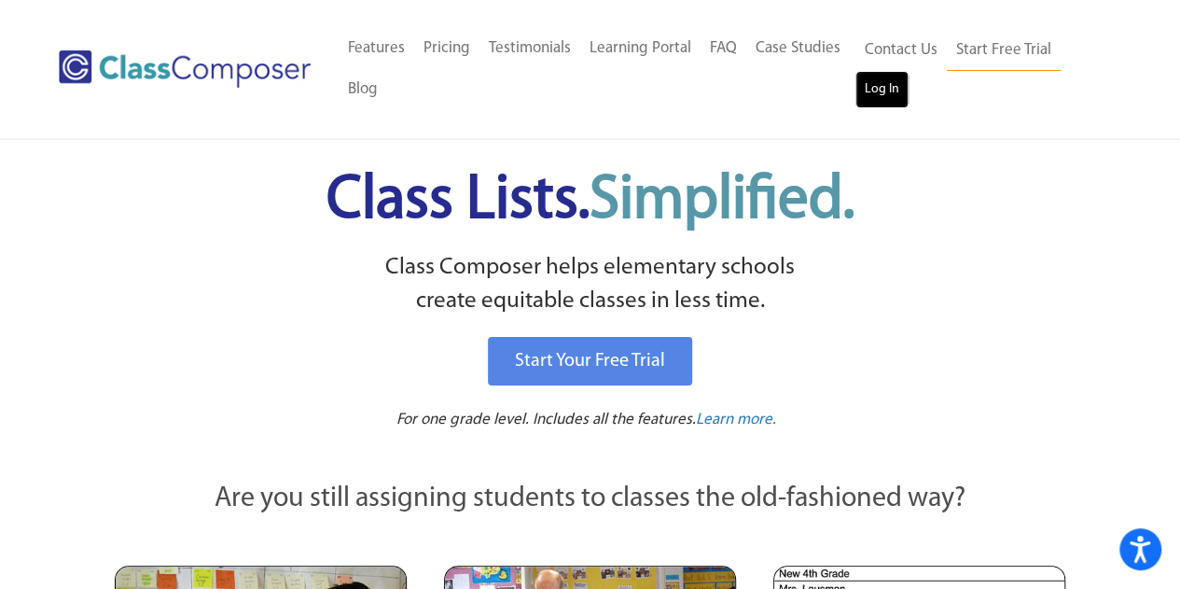
click at [890, 84] on link "Log In" at bounding box center [882, 89] width 53 height 37
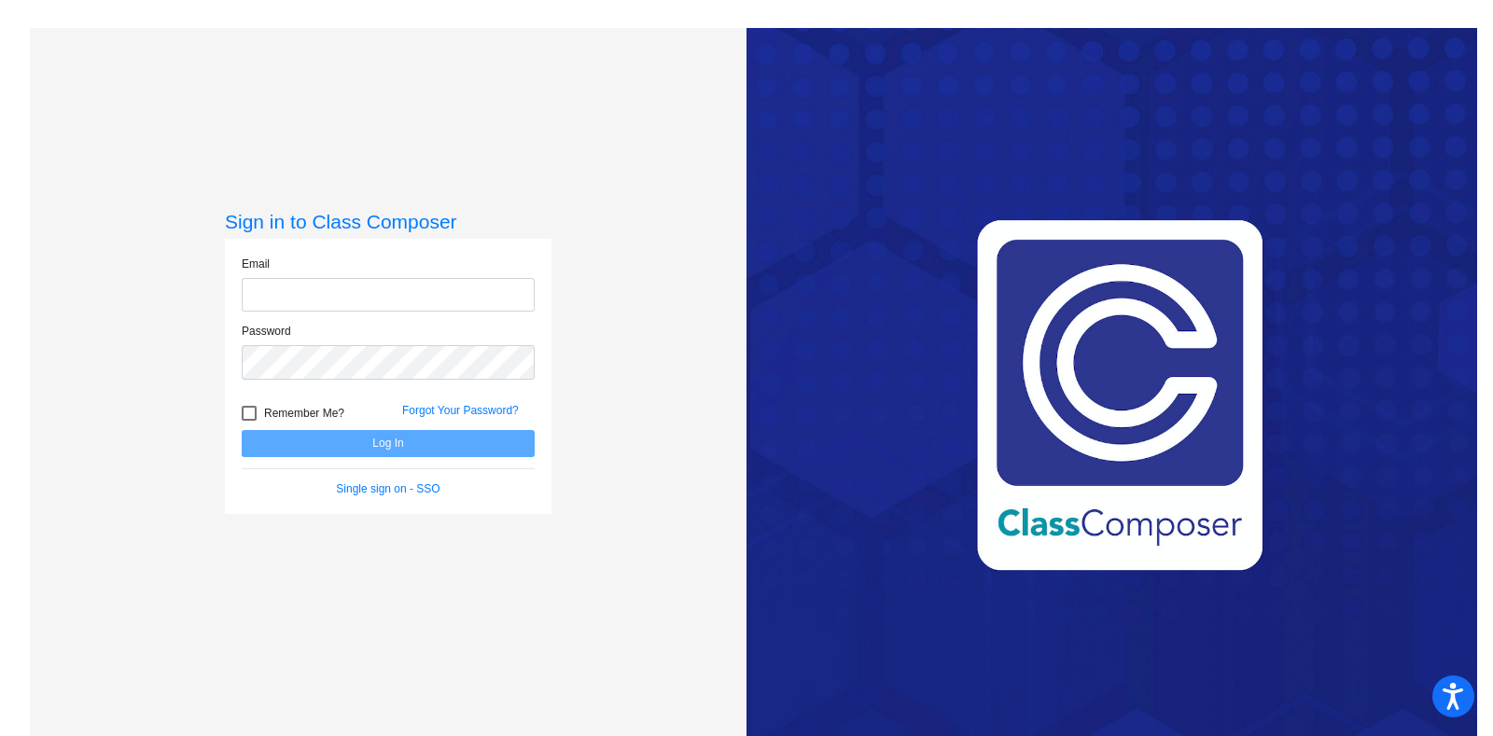
type input "[PERSON_NAME][EMAIL_ADDRESS][PERSON_NAME][DOMAIN_NAME]"
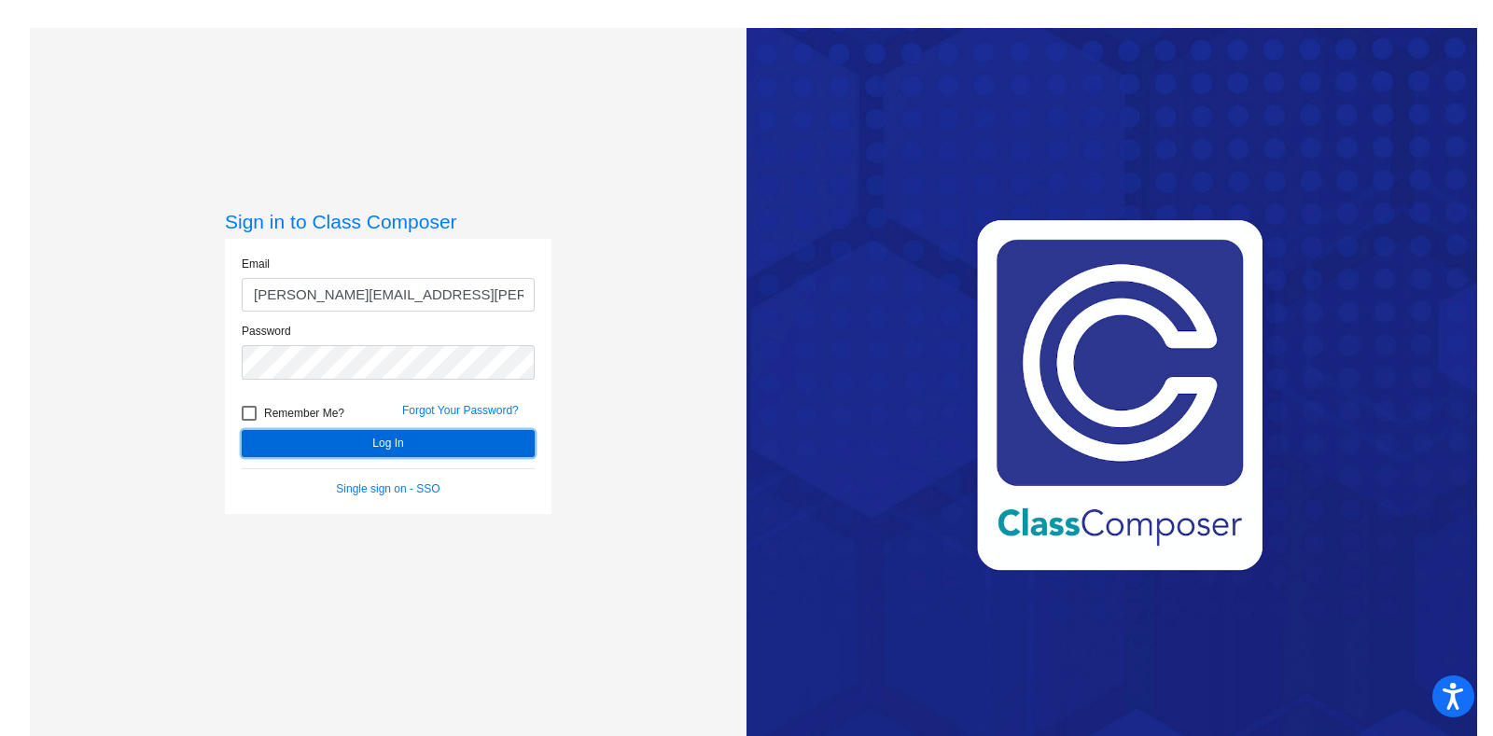
click at [434, 437] on button "Log In" at bounding box center [388, 443] width 293 height 27
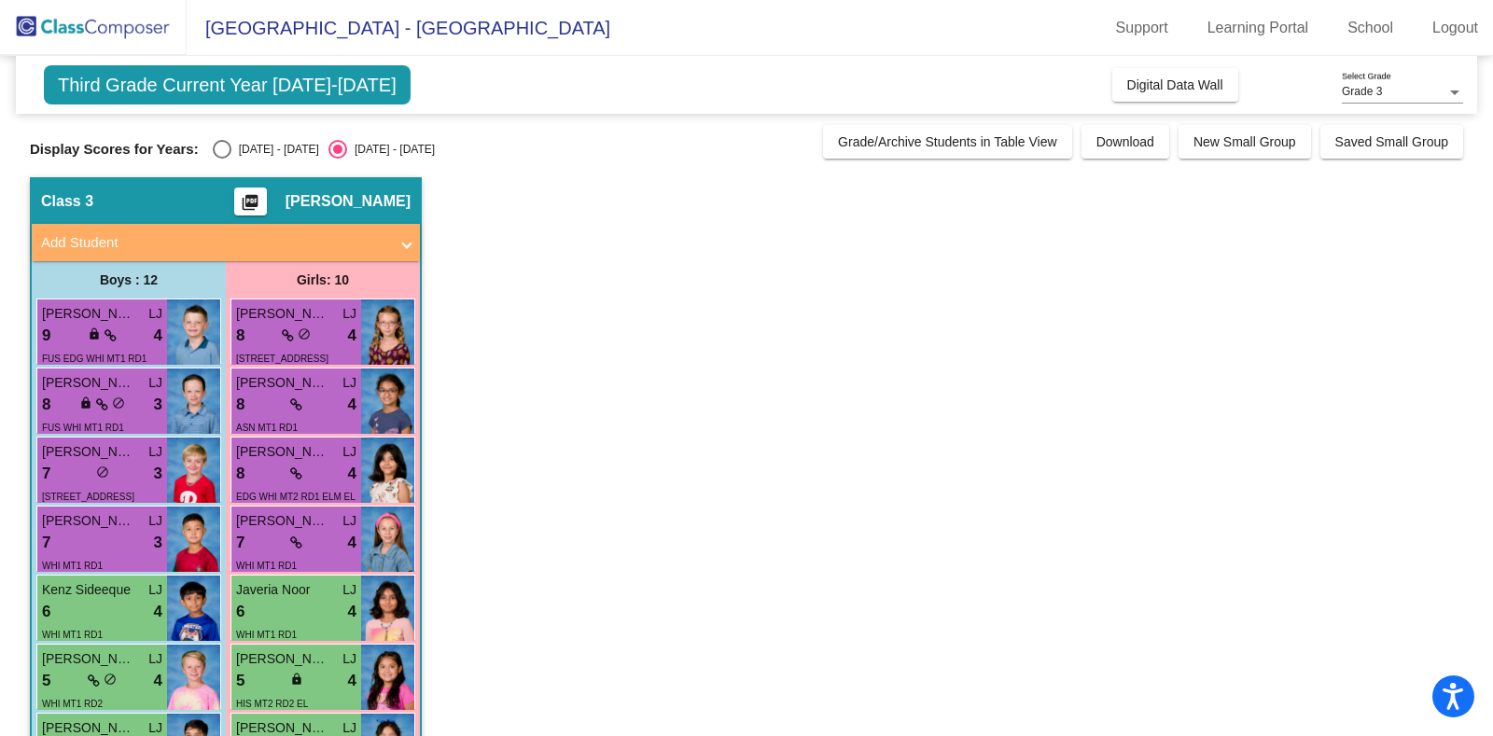
click at [604, 257] on app-classroom "Class 3 picture_as_pdf Lynn Jarman Add Student First Name Last Name Student Id …" at bounding box center [746, 667] width 1433 height 980
